Goal: Task Accomplishment & Management: Manage account settings

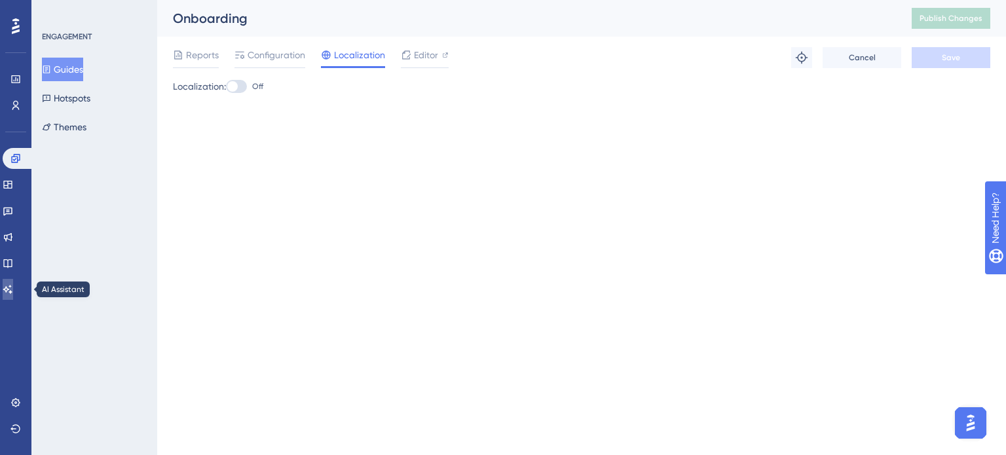
click at [13, 290] on icon at bounding box center [8, 289] width 10 height 10
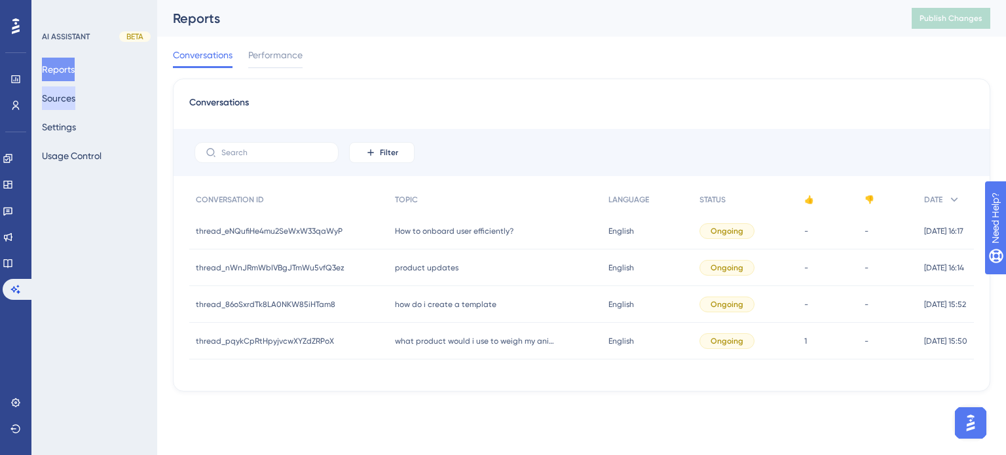
click at [69, 96] on button "Sources" at bounding box center [58, 98] width 33 height 24
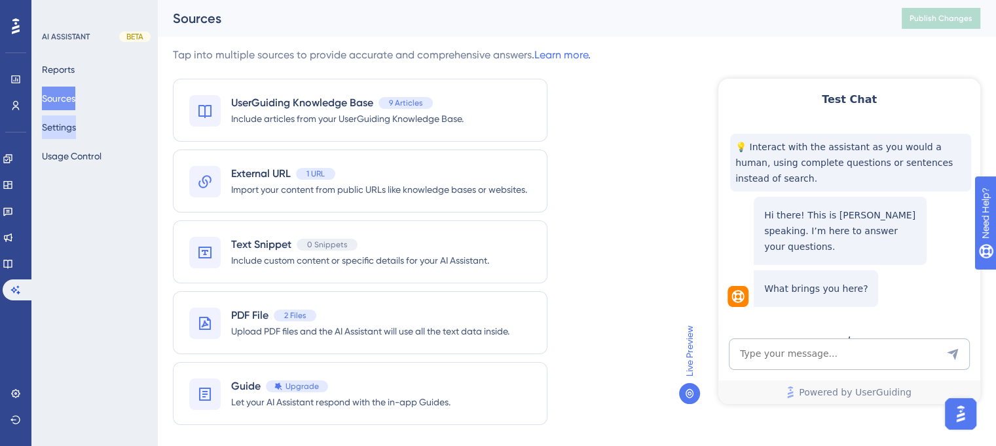
click at [71, 132] on button "Settings" at bounding box center [59, 127] width 34 height 24
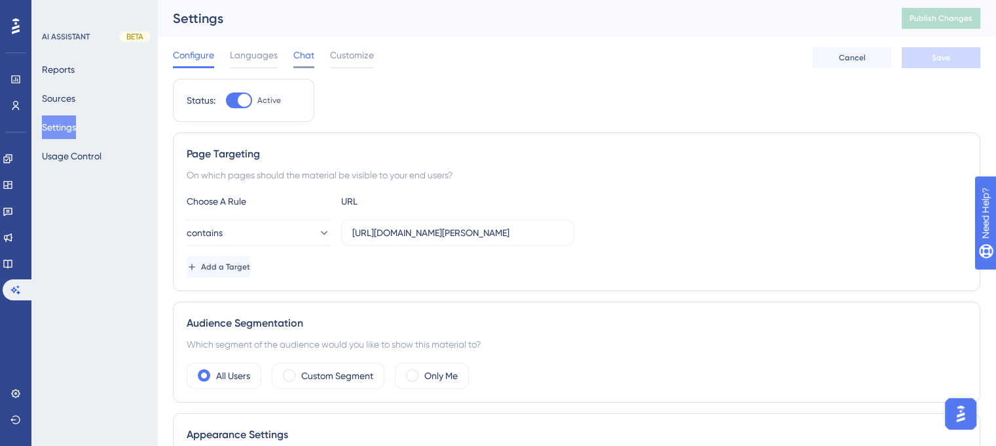
click at [294, 61] on span "Chat" at bounding box center [304, 55] width 21 height 16
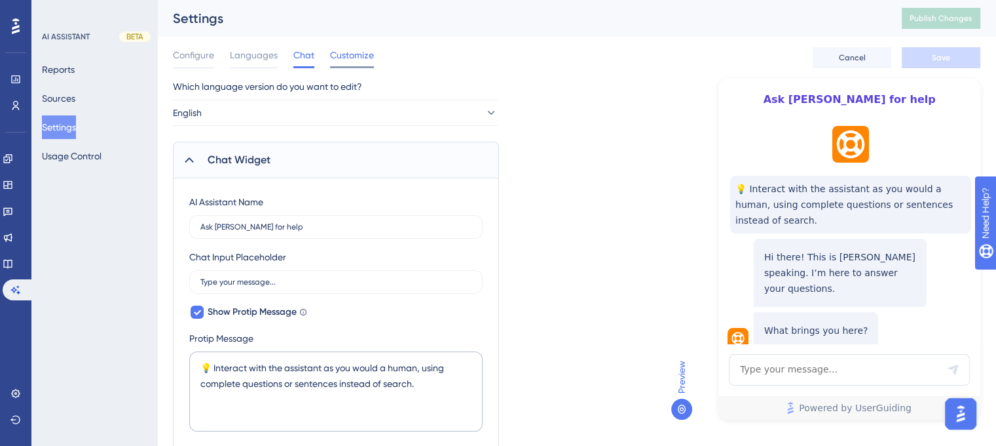
click at [354, 60] on span "Customize" at bounding box center [352, 55] width 44 height 16
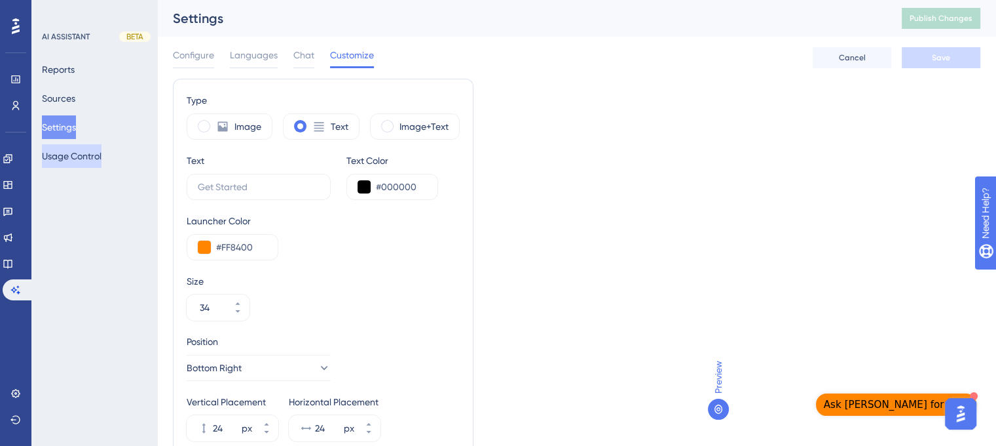
click at [85, 155] on button "Usage Control" at bounding box center [72, 156] width 60 height 24
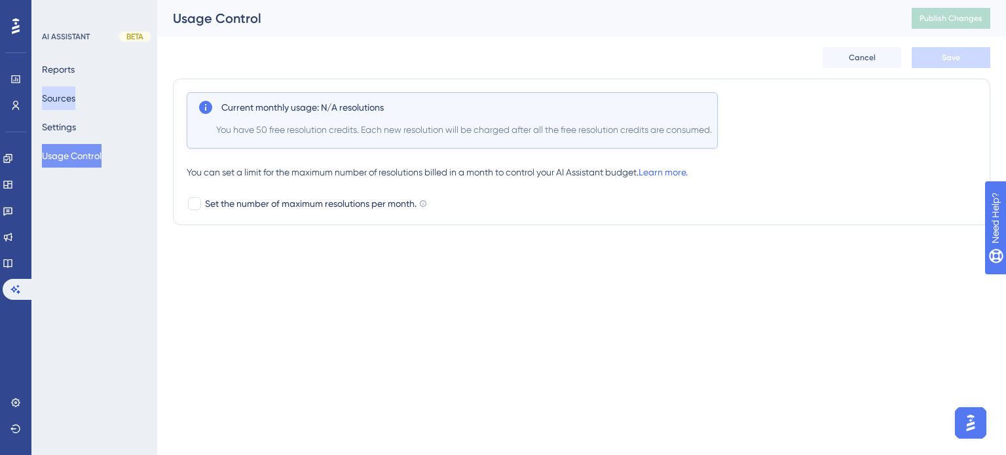
click at [73, 96] on button "Sources" at bounding box center [58, 98] width 33 height 24
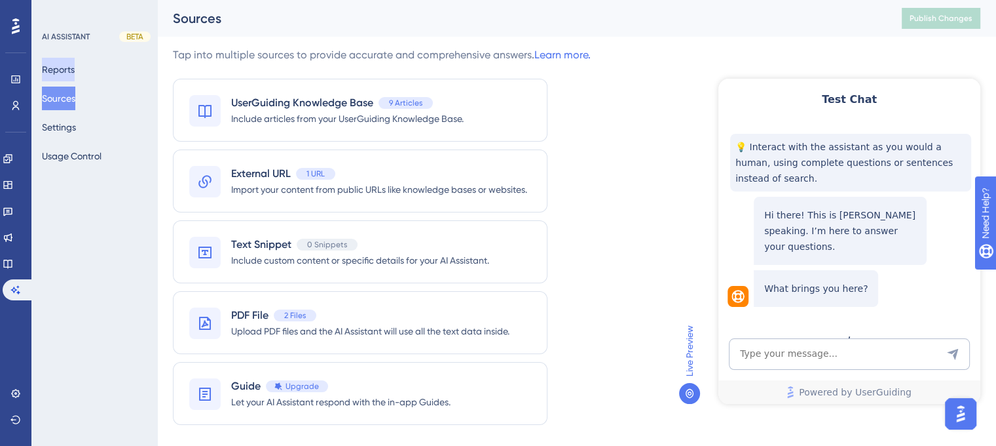
click at [75, 73] on button "Reports" at bounding box center [58, 70] width 33 height 24
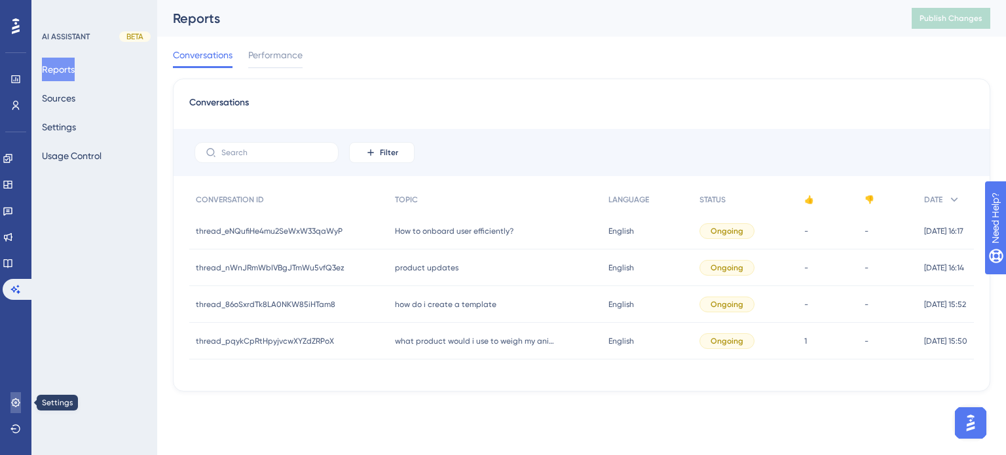
click at [16, 402] on icon at bounding box center [15, 402] width 9 height 9
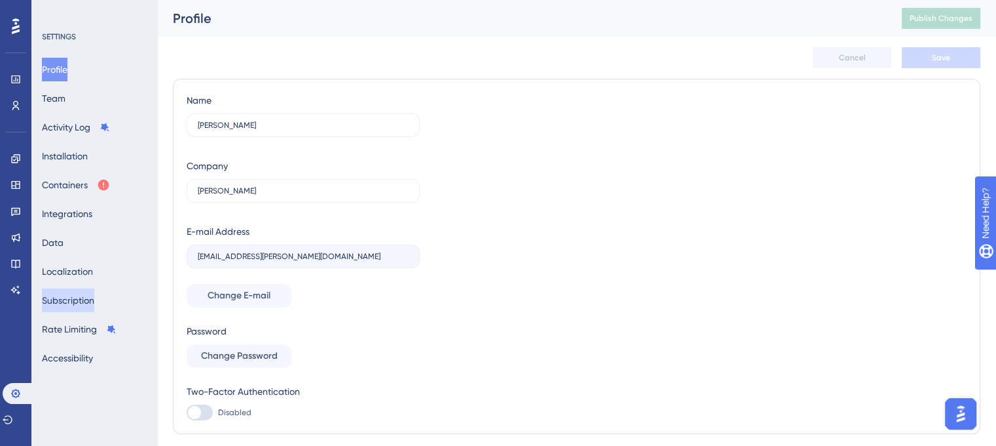
click at [86, 297] on button "Subscription" at bounding box center [68, 300] width 52 height 24
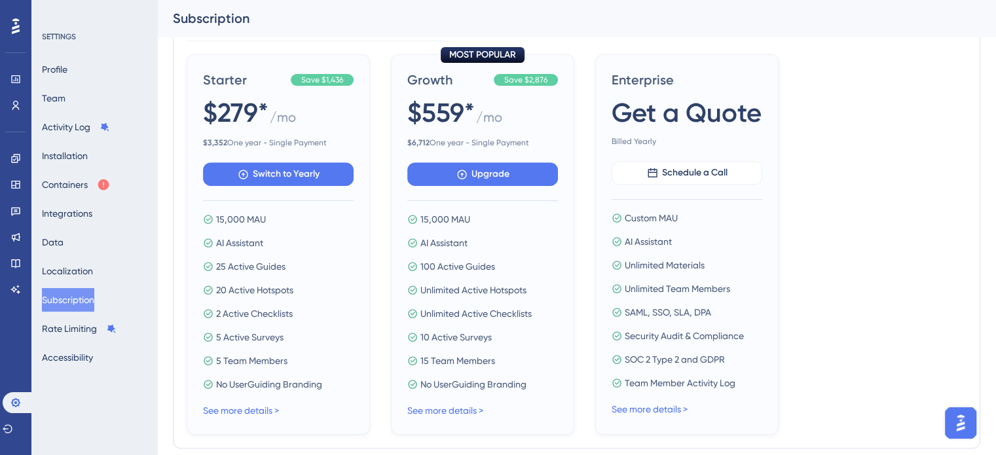
scroll to position [525, 0]
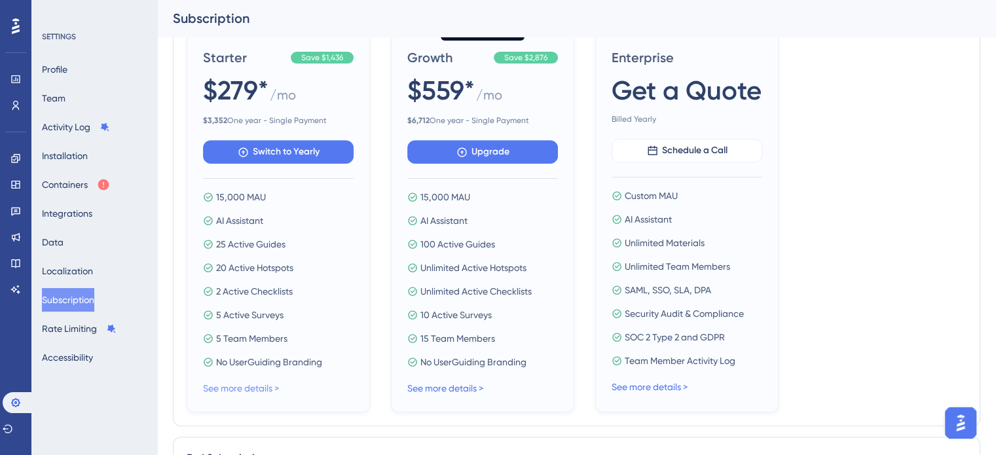
click at [259, 390] on link "See more details >" at bounding box center [241, 388] width 76 height 10
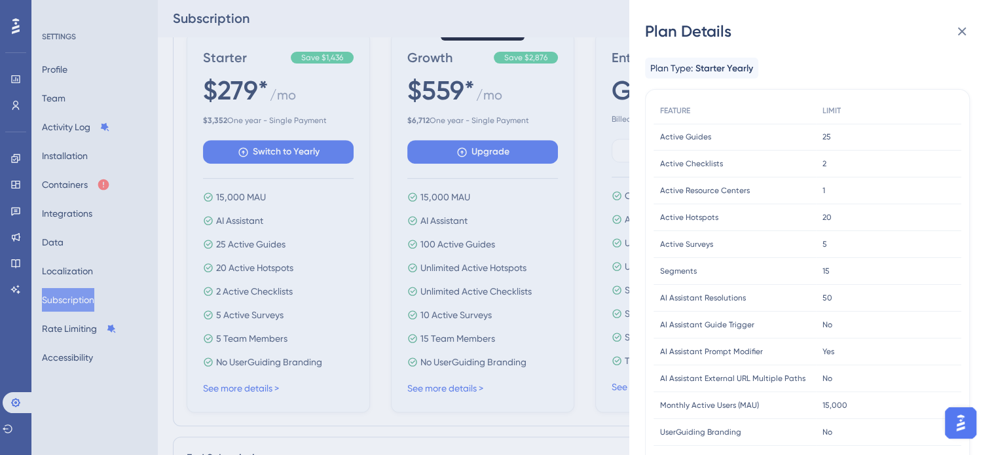
click at [828, 303] on div "50 50" at bounding box center [888, 298] width 145 height 27
click at [870, 299] on div "50 50" at bounding box center [888, 298] width 145 height 27
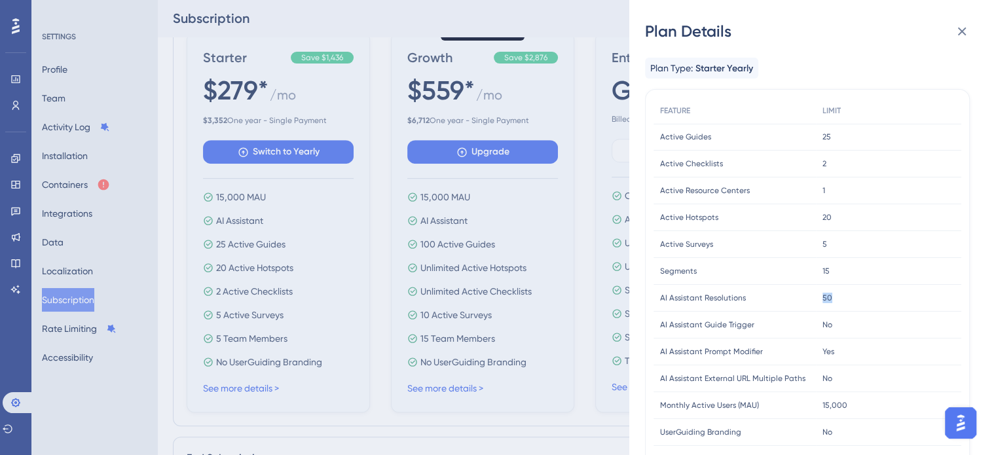
click at [870, 299] on div "50 50" at bounding box center [888, 298] width 145 height 27
click at [742, 297] on span "AI Assistant Resolutions" at bounding box center [703, 298] width 86 height 10
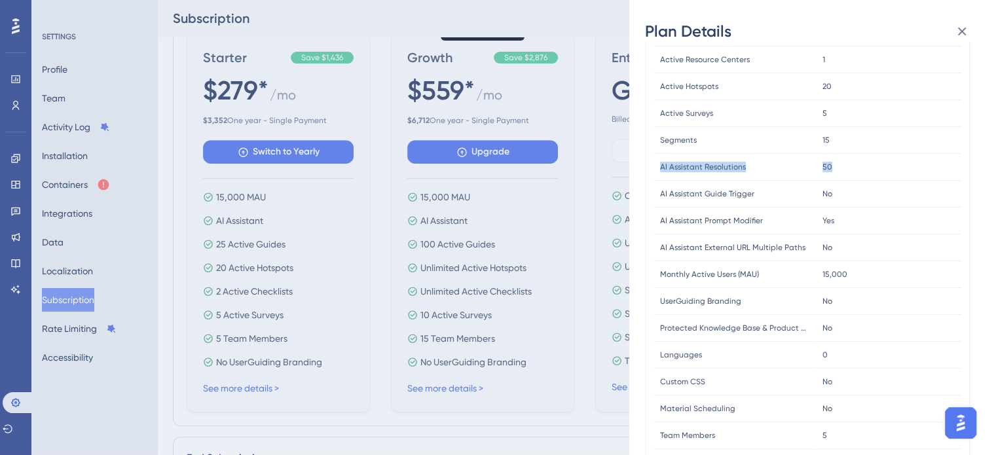
drag, startPoint x: 655, startPoint y: 170, endPoint x: 832, endPoint y: 172, distance: 176.9
click at [0, 0] on div "AI Assistant Resolutions AI Assistant Resolutions 50 50" at bounding box center [0, 0] width 0 height 0
click at [832, 172] on div "50 50" at bounding box center [888, 167] width 145 height 27
click at [882, 255] on div "No No" at bounding box center [888, 248] width 145 height 27
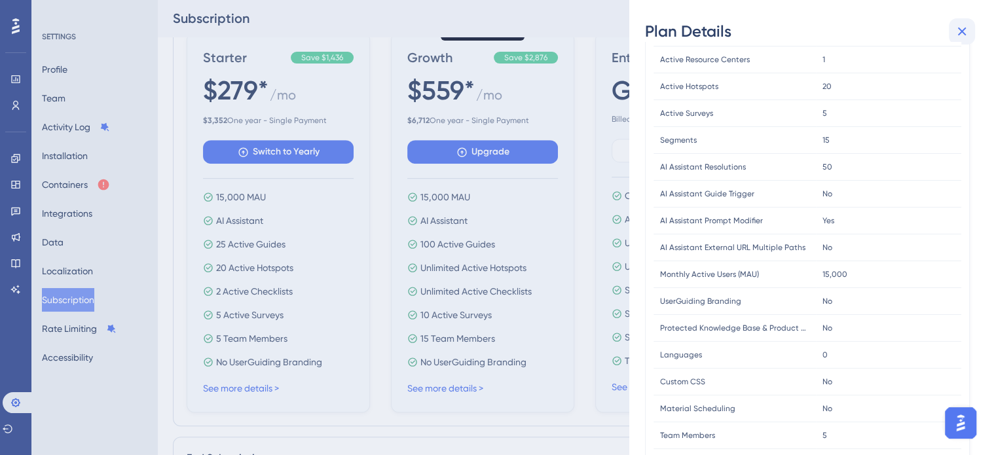
click at [960, 35] on icon at bounding box center [963, 32] width 16 height 16
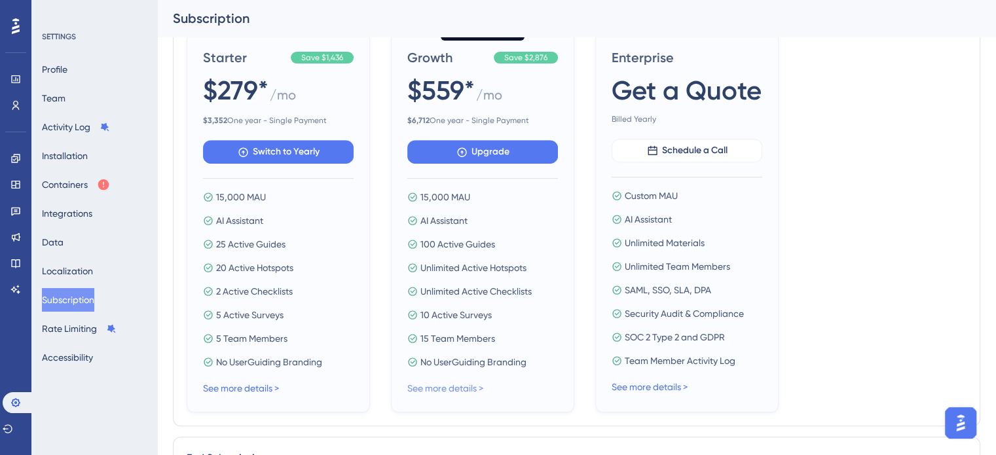
click at [456, 390] on link "See more details >" at bounding box center [446, 388] width 76 height 10
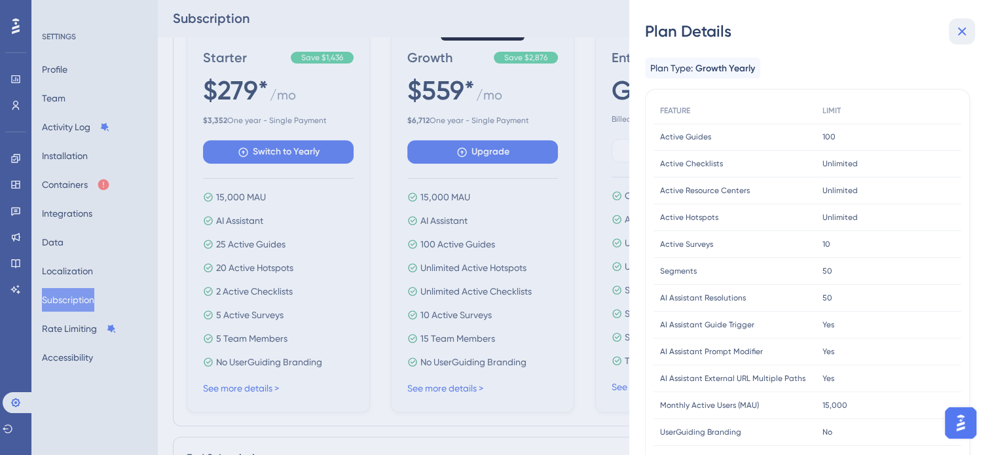
click at [956, 32] on icon at bounding box center [963, 32] width 16 height 16
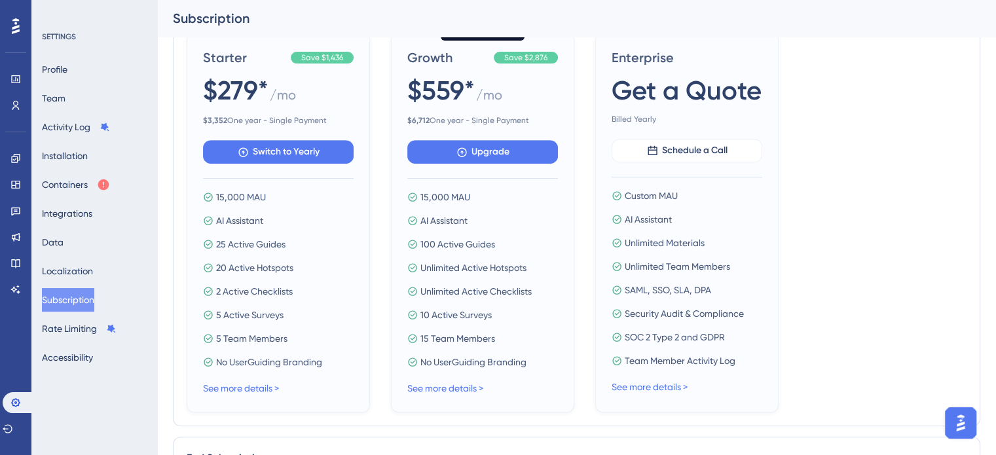
click at [664, 393] on div "See more details >" at bounding box center [687, 387] width 151 height 16
click at [677, 387] on link "See more details >" at bounding box center [650, 387] width 76 height 10
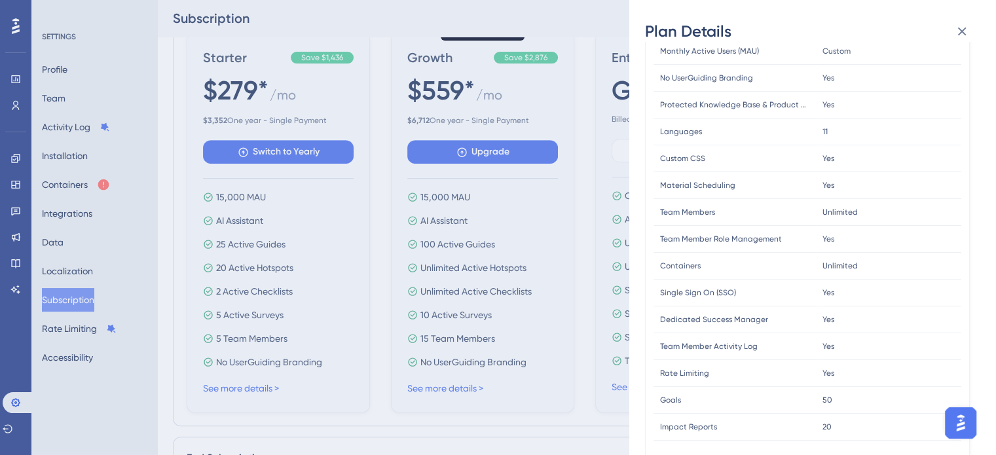
scroll to position [337, 0]
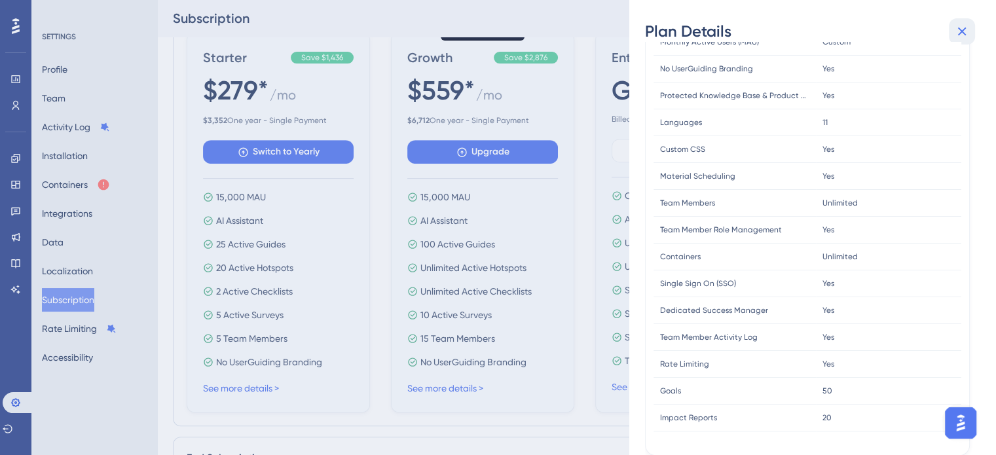
click at [965, 29] on icon at bounding box center [963, 32] width 16 height 16
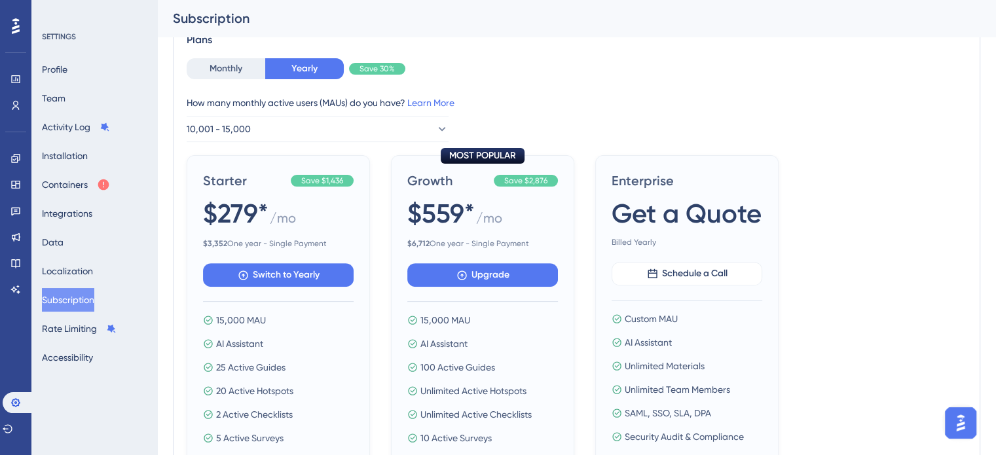
scroll to position [394, 0]
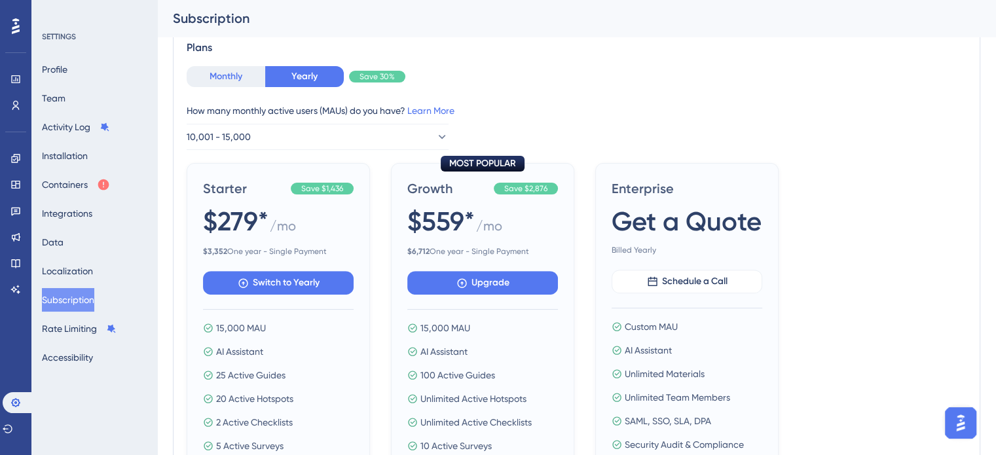
click at [231, 81] on button "Monthly" at bounding box center [226, 76] width 79 height 21
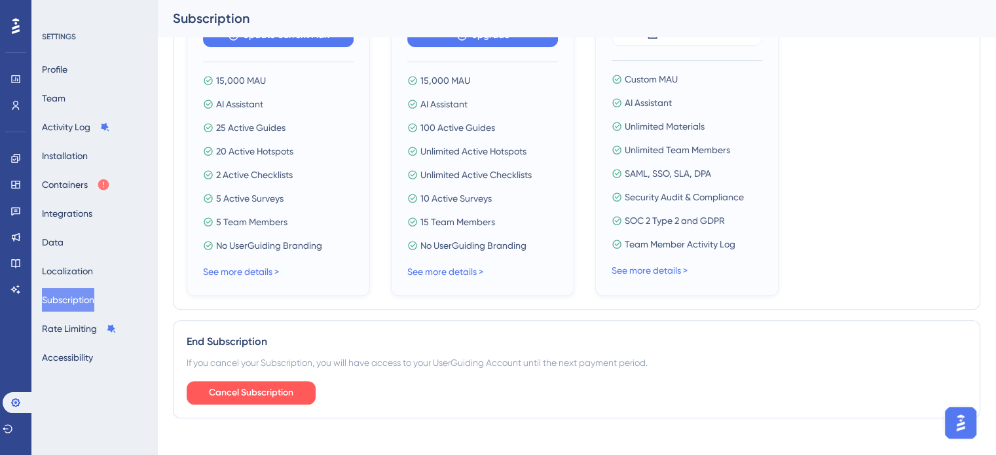
scroll to position [656, 0]
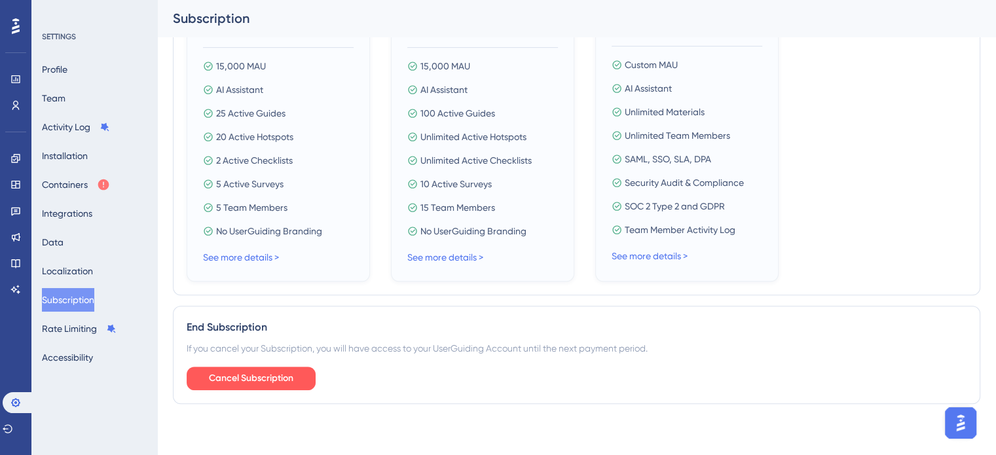
drag, startPoint x: 255, startPoint y: 251, endPoint x: 295, endPoint y: 250, distance: 40.6
click at [255, 252] on link "See more details >" at bounding box center [241, 257] width 76 height 10
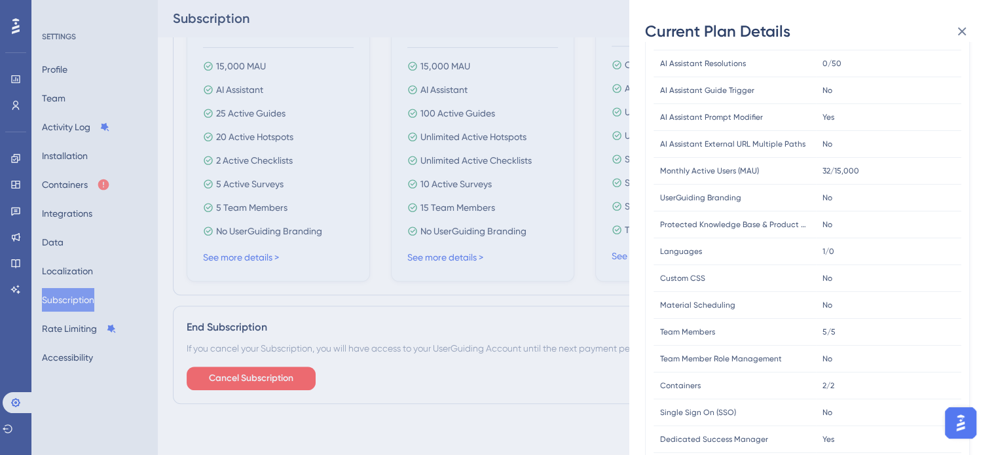
scroll to position [262, 0]
click at [957, 31] on icon at bounding box center [963, 32] width 16 height 16
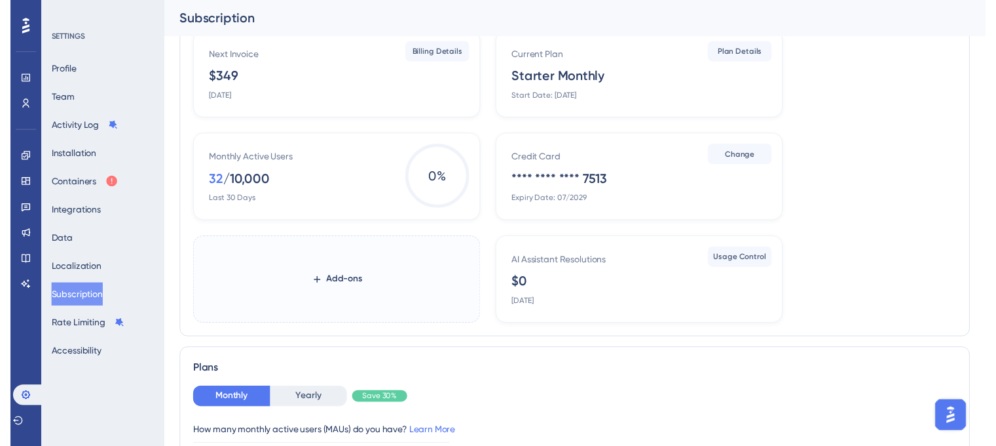
scroll to position [0, 0]
